Goal: Task Accomplishment & Management: Manage account settings

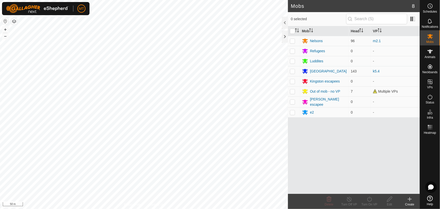
click at [309, 153] on div "Mobs 8 0 selected Mob Head VP Nelsons 96 m2.1 Refugees 0 - Luddites 0 - [GEOGRA…" at bounding box center [210, 104] width 420 height 209
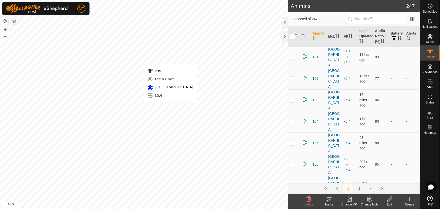
click at [170, 107] on div "219 0951807469 [GEOGRAPHIC_DATA][DEMOGRAPHIC_DATA] k5.4 + – ⇧ i 50 m" at bounding box center [144, 104] width 288 height 209
click at [370, 200] on icon at bounding box center [369, 199] width 6 height 6
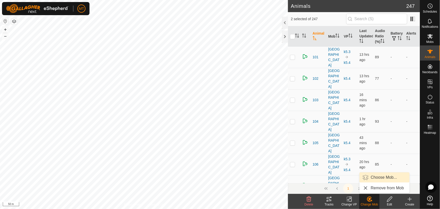
click at [374, 176] on link "Choose Mob..." at bounding box center [384, 177] width 50 height 10
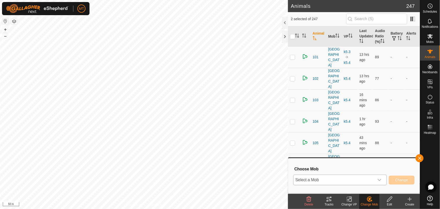
click at [345, 180] on span "Select a Mob" at bounding box center [333, 180] width 81 height 10
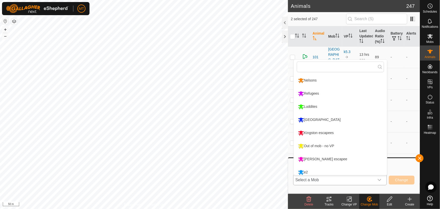
scroll to position [3, 0]
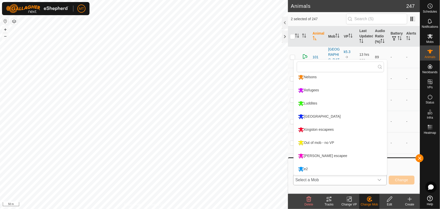
click at [326, 128] on li "Kingston escapees" at bounding box center [340, 129] width 93 height 13
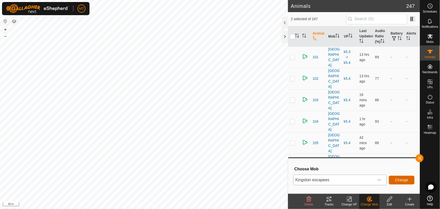
click at [398, 179] on span "Change" at bounding box center [401, 180] width 13 height 4
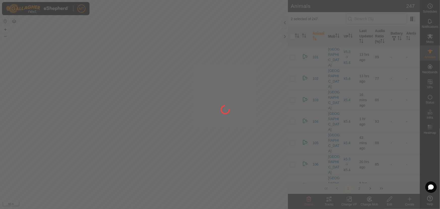
checkbox input "false"
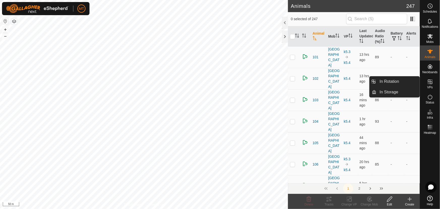
click at [431, 82] on icon at bounding box center [430, 82] width 6 height 6
click at [390, 82] on link "In Rotation" at bounding box center [397, 81] width 43 height 10
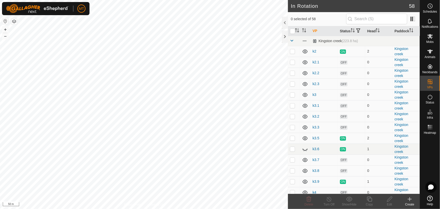
checkbox input "true"
click at [369, 200] on icon at bounding box center [369, 199] width 6 height 6
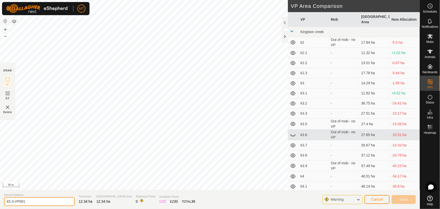
drag, startPoint x: 40, startPoint y: 200, endPoint x: 0, endPoint y: 200, distance: 39.8
click at [0, 200] on section "Virtual Paddock k5.3-VP001 Total Area 12.34 ha Grazing Area 12.34 ha Watering P…" at bounding box center [210, 198] width 420 height 19
type input "ke1"
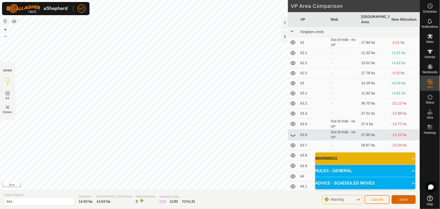
click at [403, 197] on span "Save" at bounding box center [403, 199] width 9 height 4
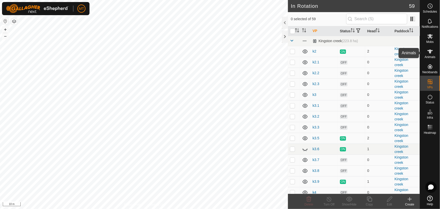
click at [429, 54] on icon at bounding box center [430, 51] width 6 height 6
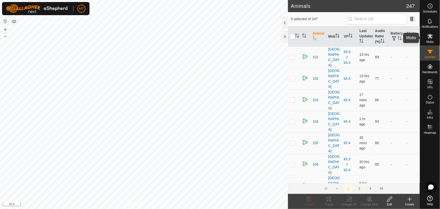
click at [430, 35] on icon at bounding box center [430, 36] width 6 height 5
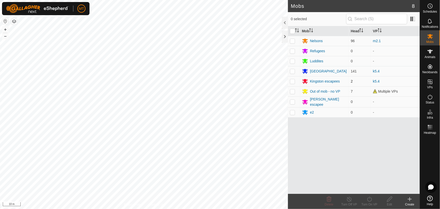
click at [292, 81] on p-checkbox at bounding box center [292, 81] width 5 height 4
checkbox input "true"
click at [371, 201] on icon at bounding box center [369, 199] width 6 height 6
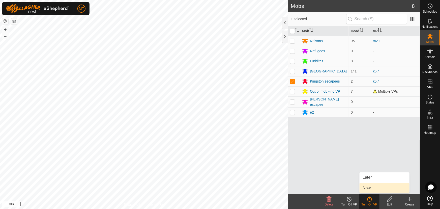
click at [370, 187] on link "Now" at bounding box center [384, 188] width 50 height 10
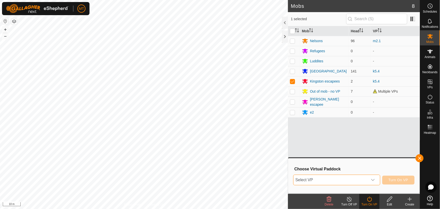
click at [346, 178] on span "Select VP" at bounding box center [330, 180] width 74 height 10
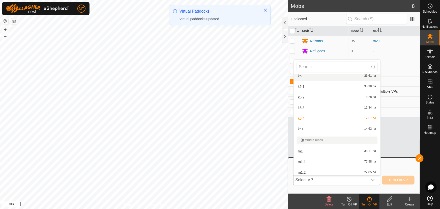
scroll to position [229, 0]
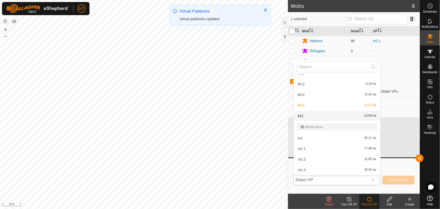
click at [302, 116] on li "ke1 14.63 ha" at bounding box center [337, 116] width 87 height 10
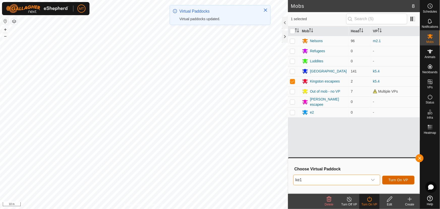
click at [390, 178] on span "Turn On VP" at bounding box center [398, 180] width 20 height 4
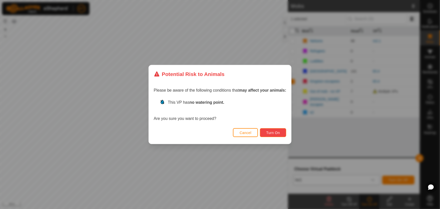
click at [277, 133] on span "Turn On" at bounding box center [273, 133] width 14 height 4
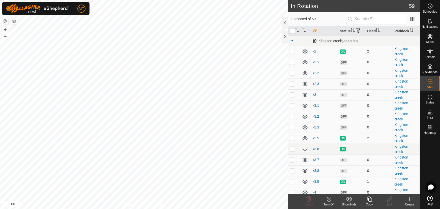
click at [294, 34] on input "checkbox" at bounding box center [292, 31] width 5 height 5
checkbox input "true"
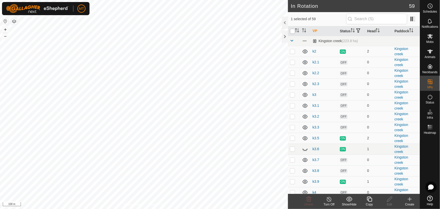
checkbox input "true"
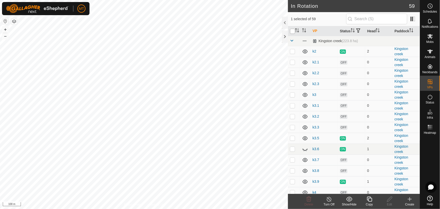
checkbox input "true"
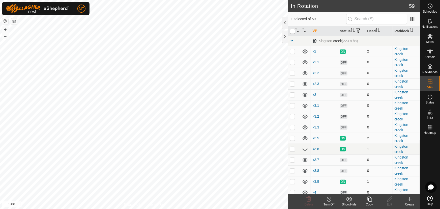
checkbox input "true"
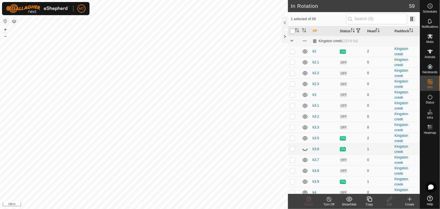
checkbox input "true"
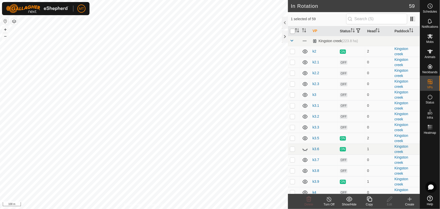
checkbox input "true"
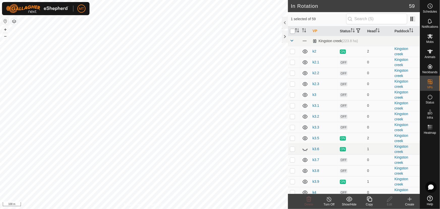
checkbox input "true"
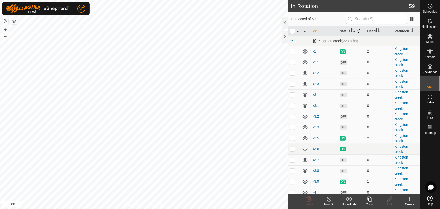
checkbox input "true"
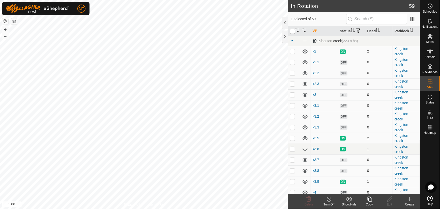
checkbox input "true"
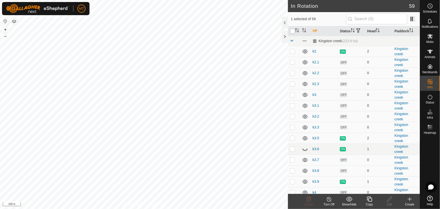
checkbox input "true"
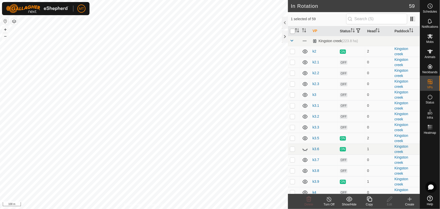
checkbox input "true"
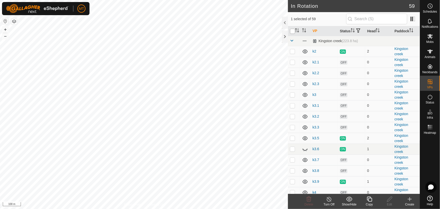
checkbox input "true"
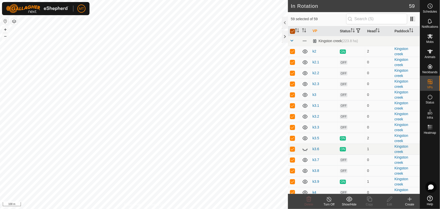
click at [294, 34] on input "checkbox" at bounding box center [292, 31] width 5 height 5
checkbox input "false"
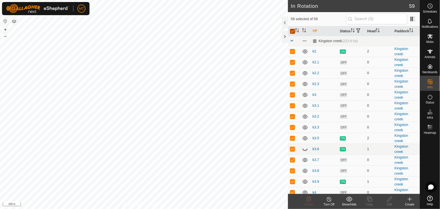
checkbox input "false"
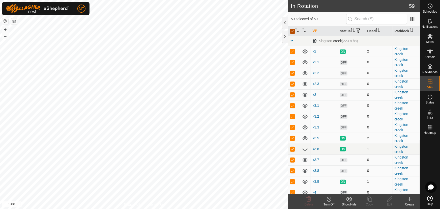
checkbox input "false"
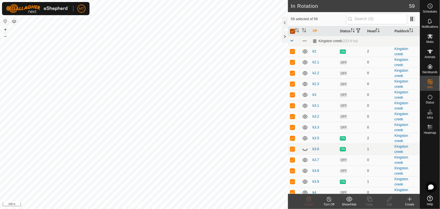
checkbox input "false"
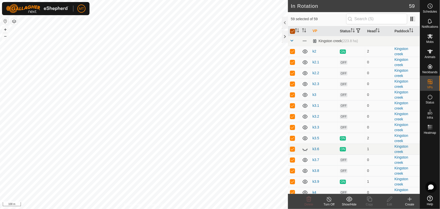
checkbox input "false"
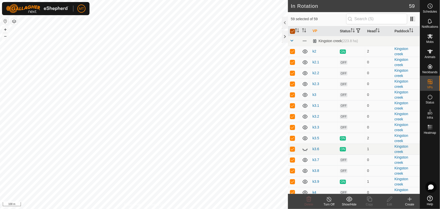
checkbox input "false"
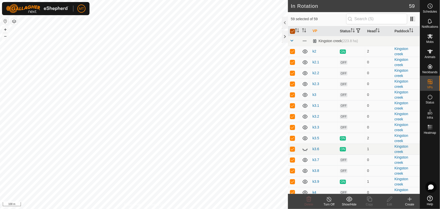
checkbox input "false"
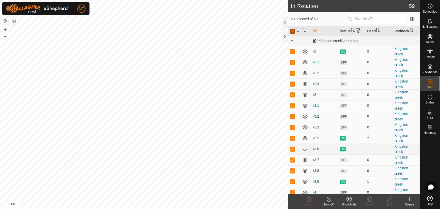
checkbox input "false"
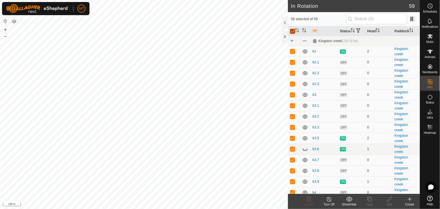
checkbox input "false"
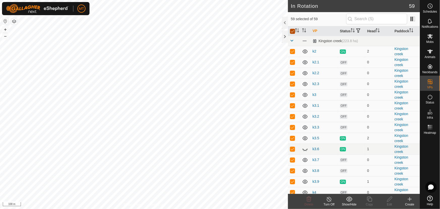
checkbox input "false"
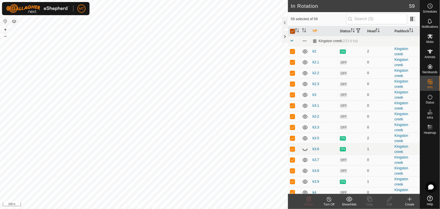
checkbox input "false"
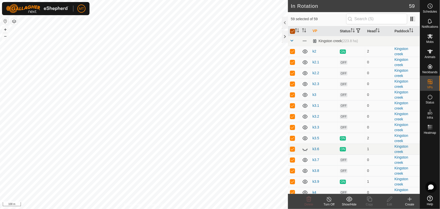
checkbox input "false"
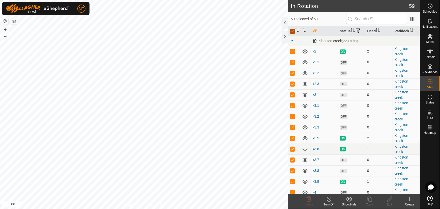
checkbox input "false"
